Goal: Task Accomplishment & Management: Manage account settings

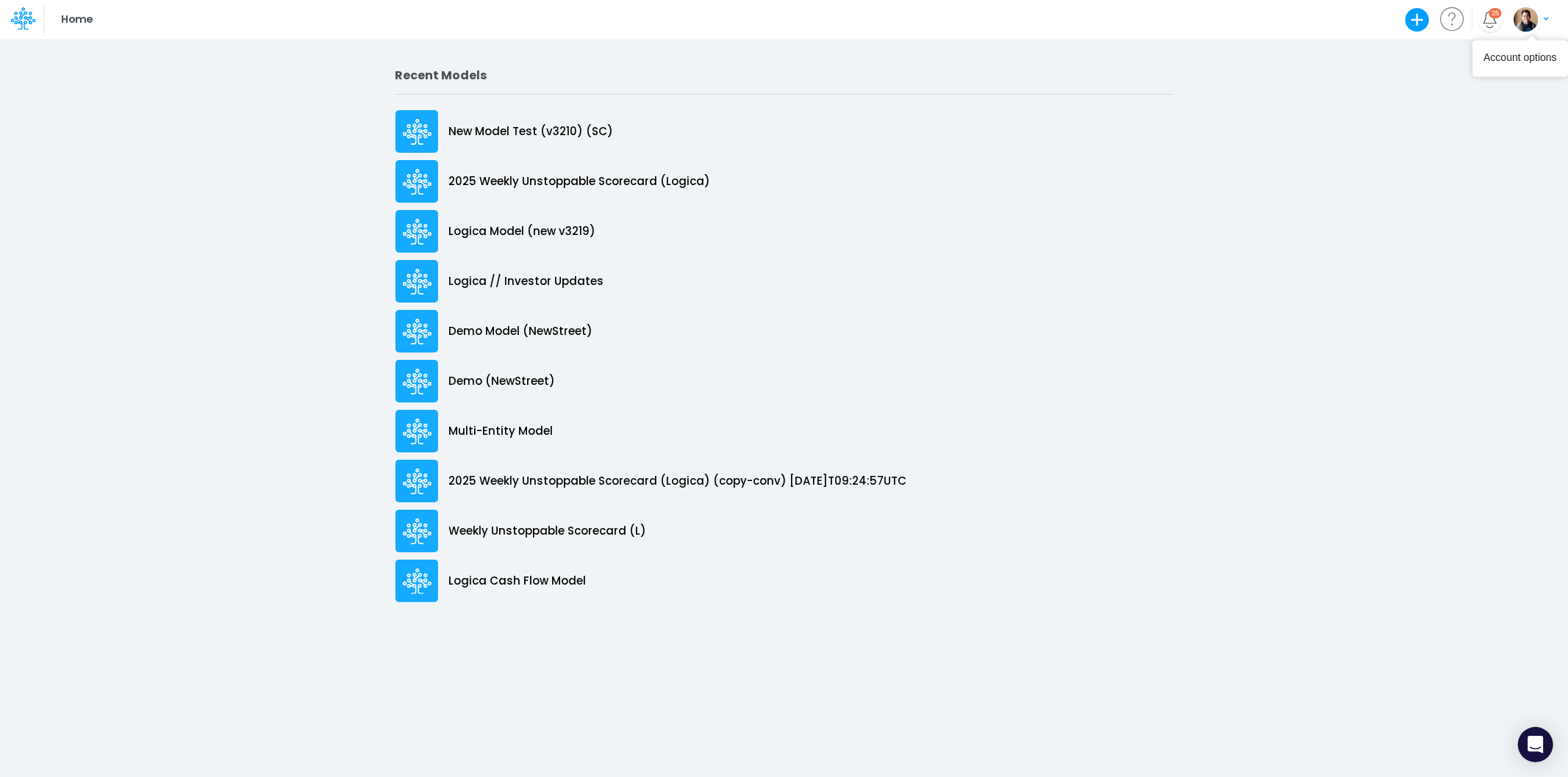
click at [1527, 10] on img "button" at bounding box center [1525, 19] width 24 height 24
click at [1480, 88] on button "Log out" at bounding box center [1470, 87] width 157 height 23
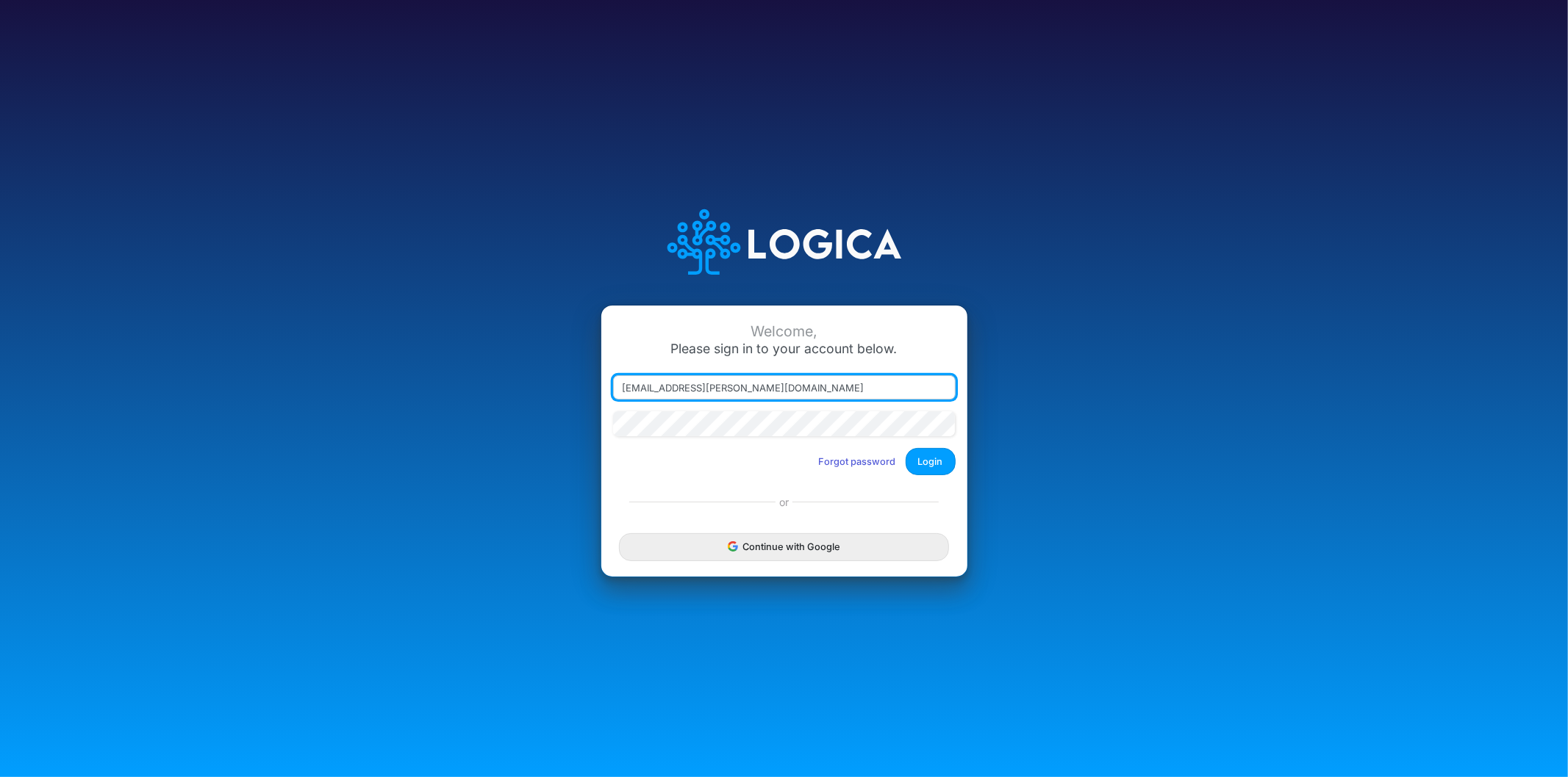
click at [702, 387] on input "[EMAIL_ADDRESS][PERSON_NAME][DOMAIN_NAME]" at bounding box center [784, 388] width 343 height 25
type input "[PERSON_NAME][EMAIL_ADDRESS][DOMAIN_NAME]"
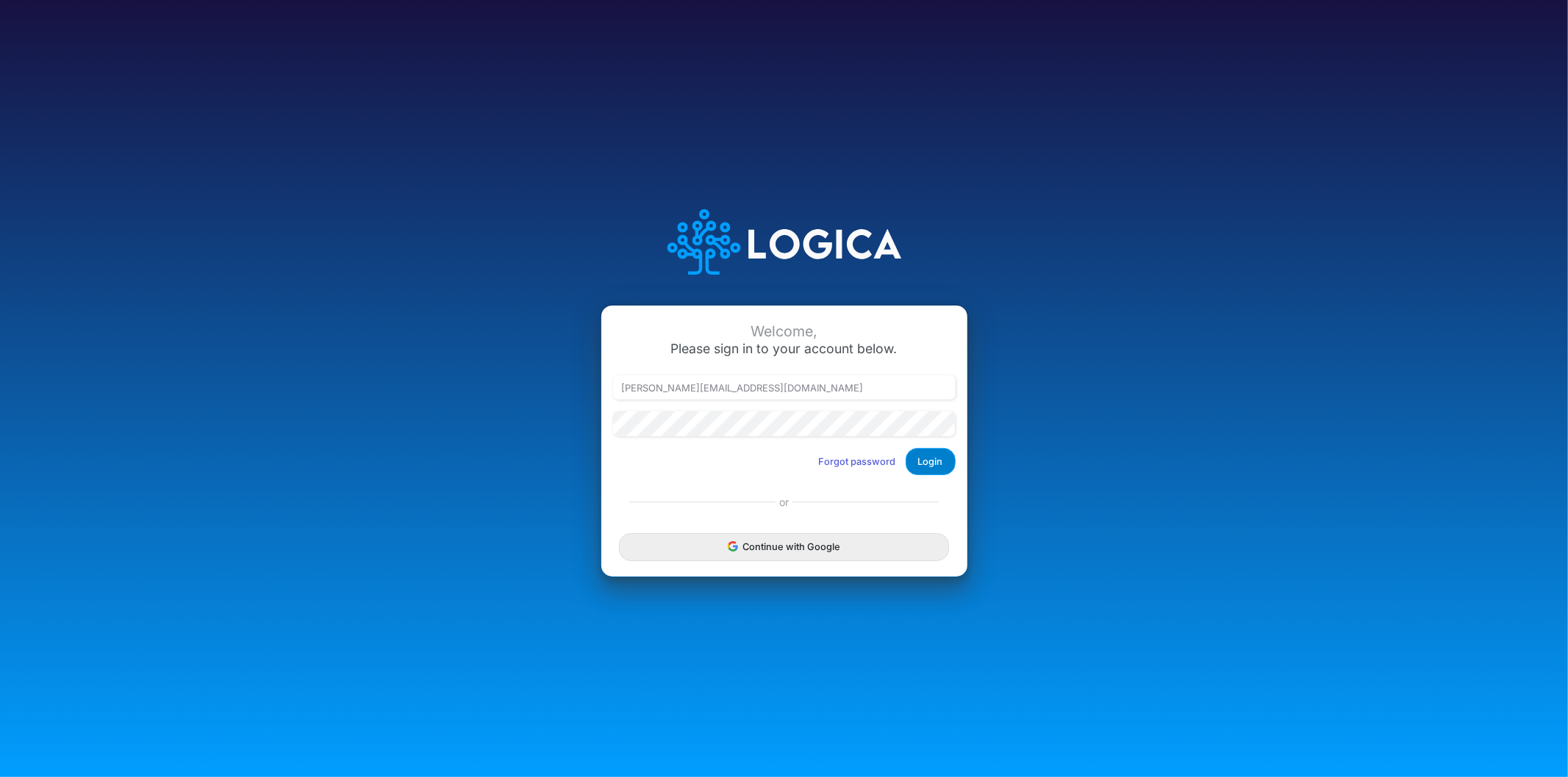
click at [934, 463] on button "Login" at bounding box center [931, 461] width 50 height 28
